Goal: Information Seeking & Learning: Learn about a topic

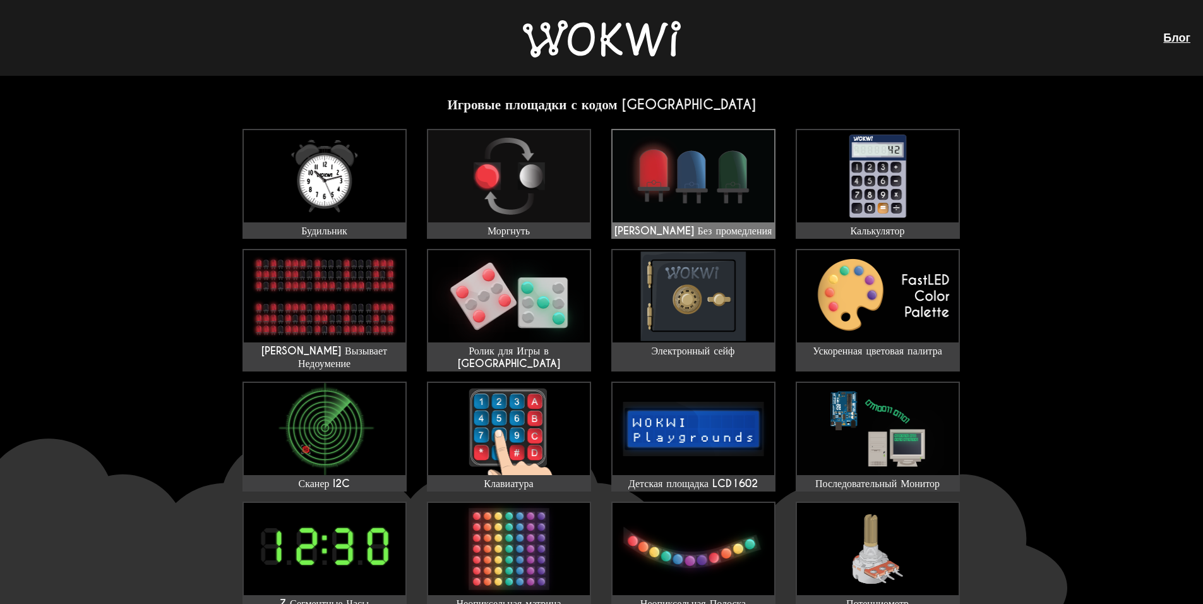
click at [668, 177] on img at bounding box center [693, 176] width 162 height 92
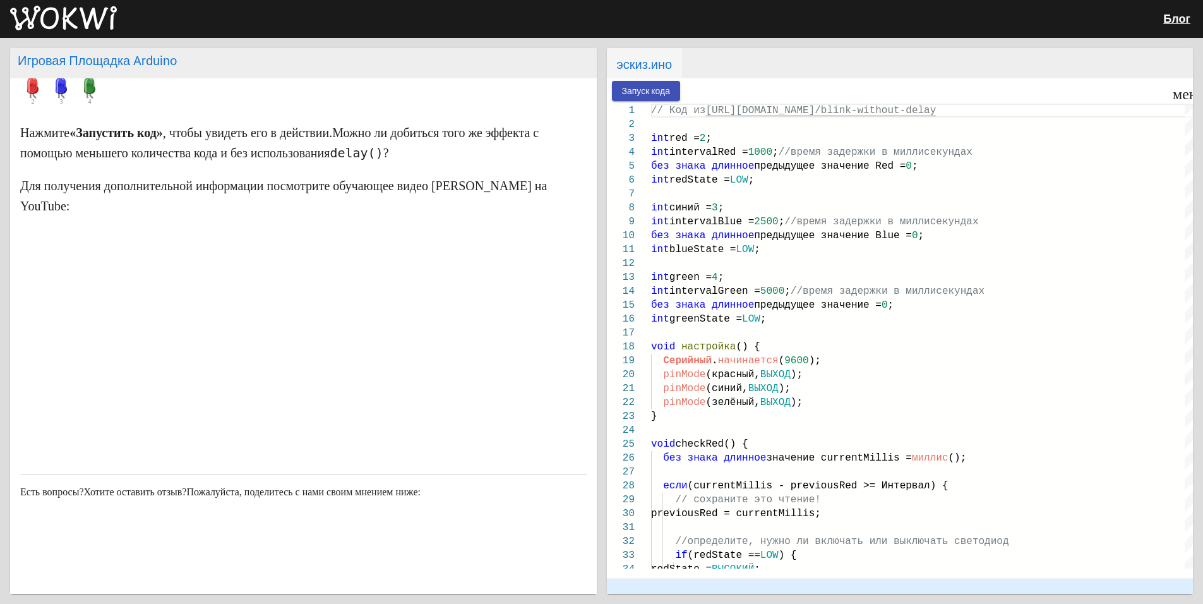
scroll to position [154, 0]
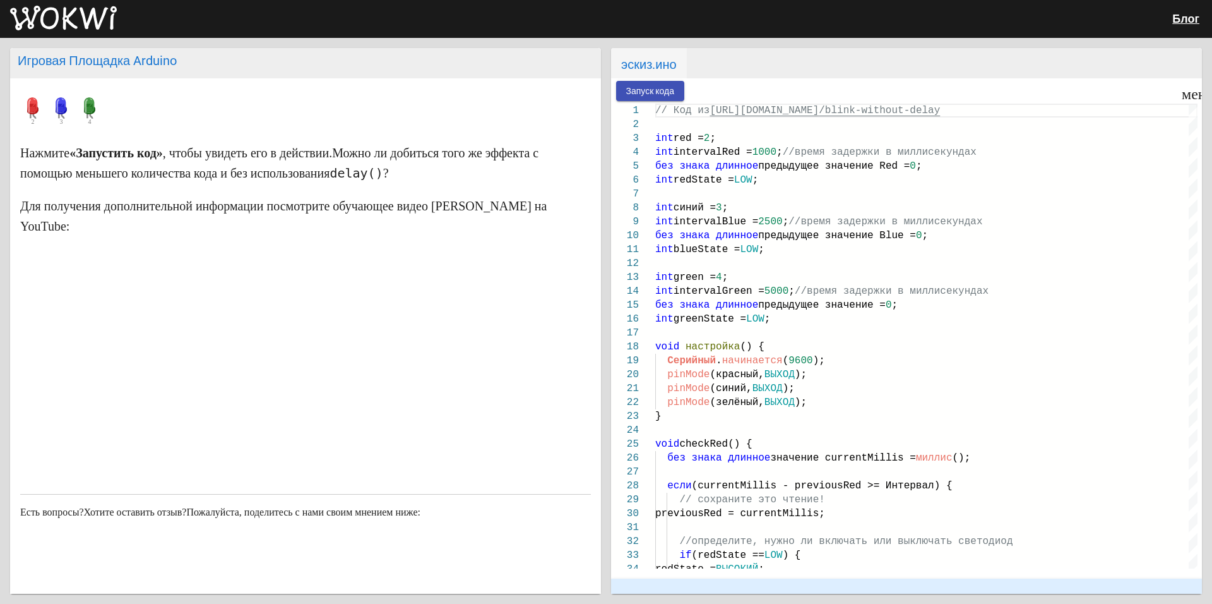
click at [652, 92] on ya-tr-span "Запуск кода" at bounding box center [650, 92] width 49 height 10
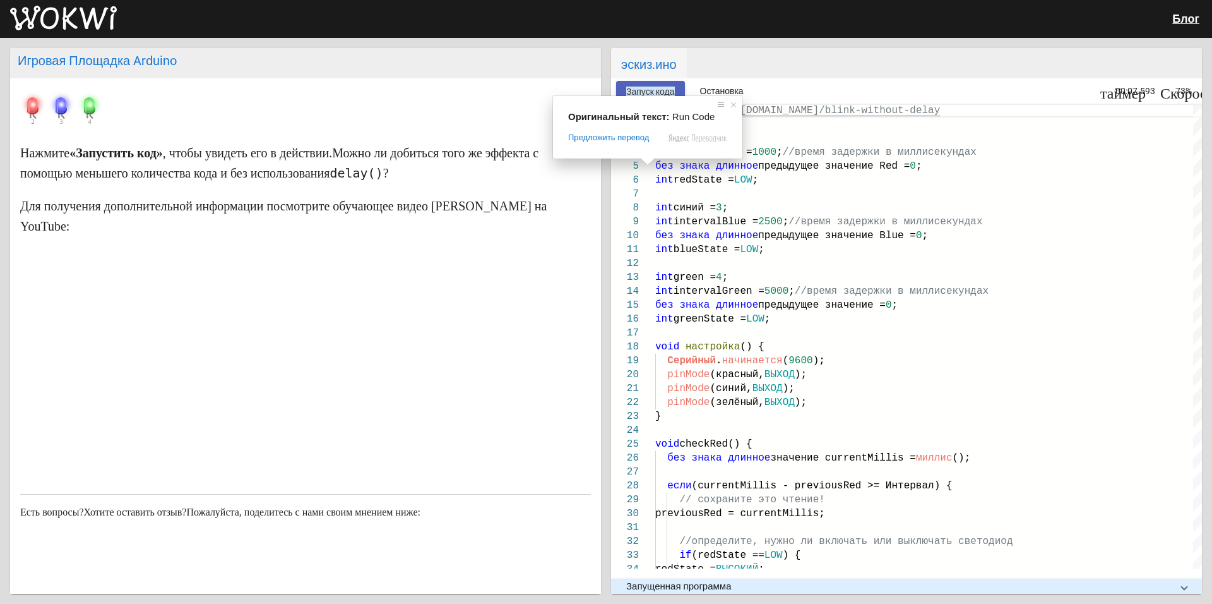
click at [649, 88] on ya-tr-span "Запуск кода" at bounding box center [650, 92] width 49 height 10
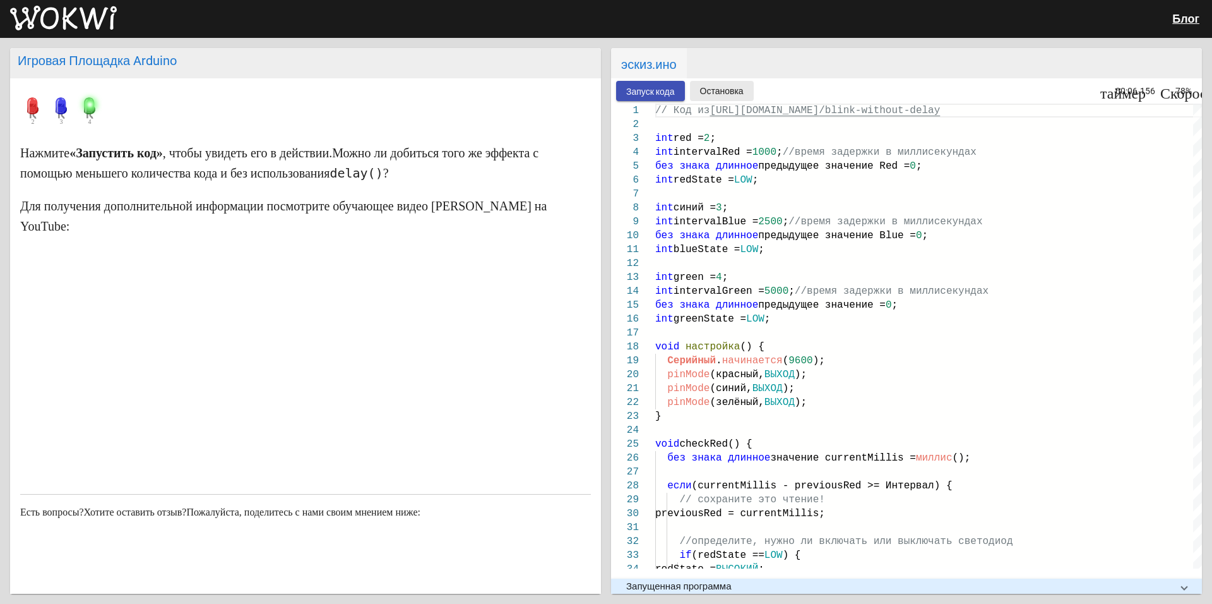
click at [729, 92] on ya-tr-span "Остановка" at bounding box center [722, 92] width 44 height 10
click at [62, 15] on img at bounding box center [63, 18] width 107 height 25
